Goal: Information Seeking & Learning: Understand process/instructions

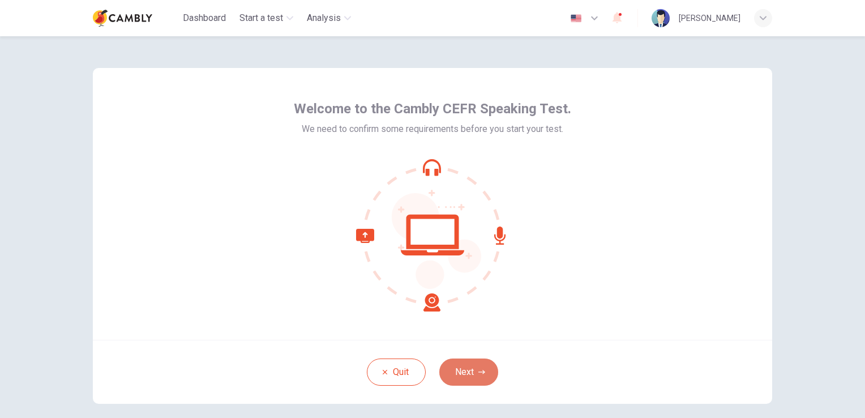
click at [479, 370] on icon "button" at bounding box center [482, 372] width 7 height 7
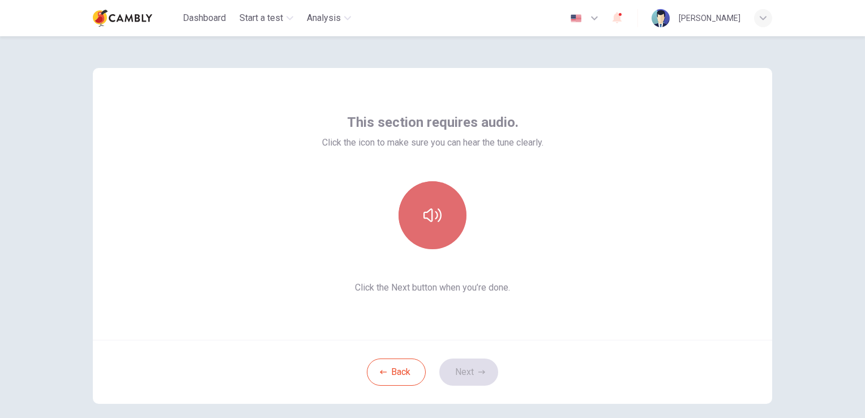
click at [438, 207] on icon "button" at bounding box center [433, 215] width 18 height 18
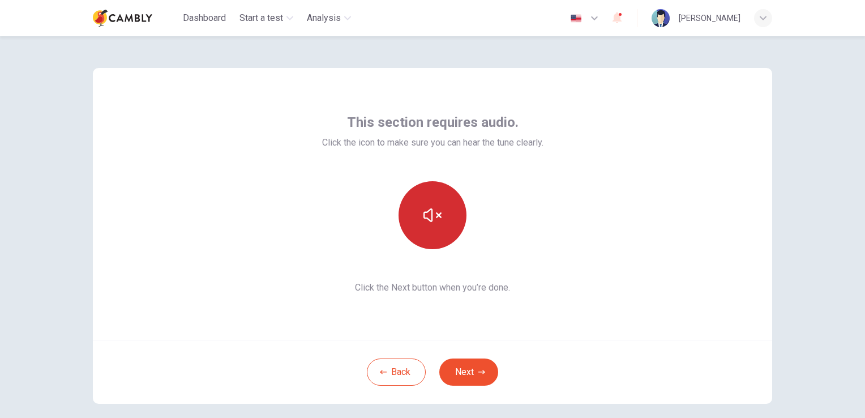
click at [439, 220] on button "button" at bounding box center [433, 215] width 68 height 68
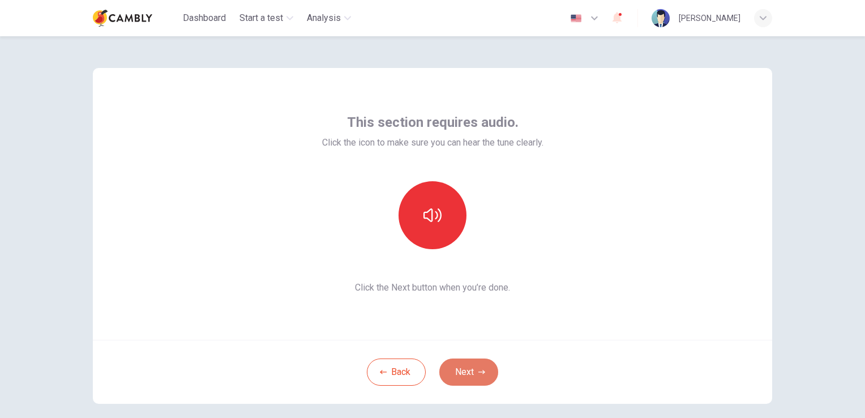
click at [469, 369] on button "Next" at bounding box center [468, 371] width 59 height 27
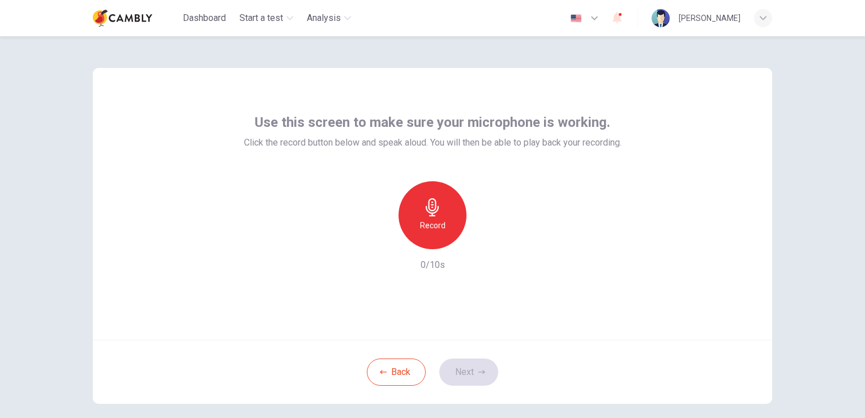
click at [430, 216] on div "Record" at bounding box center [433, 215] width 68 height 68
click at [430, 216] on div "Stop" at bounding box center [433, 215] width 68 height 68
click at [380, 238] on icon "button" at bounding box center [380, 240] width 10 height 10
click at [601, 19] on icon "button" at bounding box center [595, 18] width 14 height 14
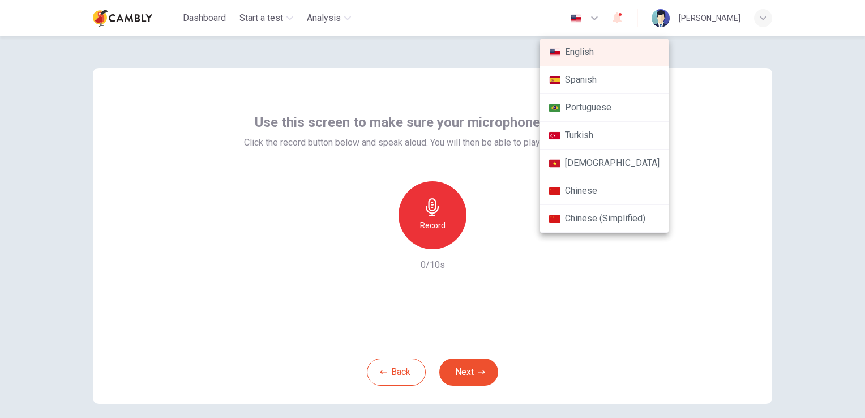
click at [603, 19] on div at bounding box center [432, 209] width 865 height 418
